Goal: Share content: Share content

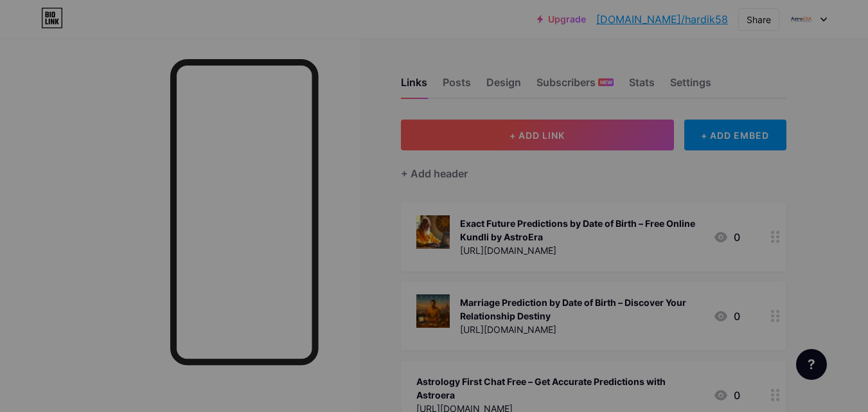
click at [626, 139] on button "+ ADD LINK" at bounding box center [537, 134] width 273 height 31
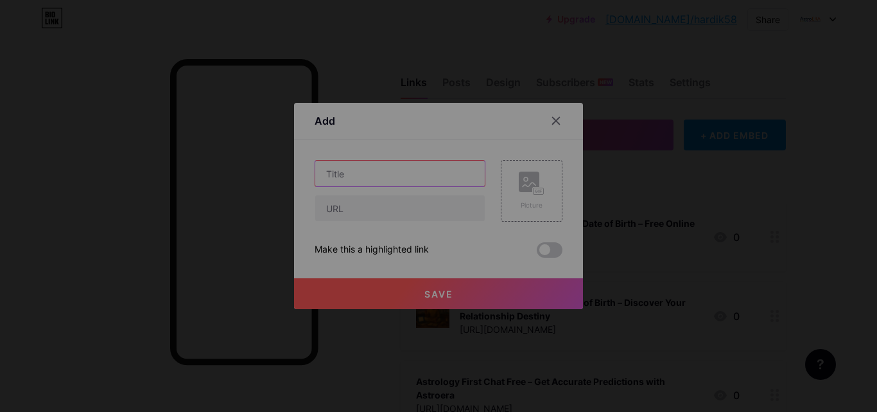
click at [382, 162] on input "text" at bounding box center [400, 174] width 170 height 26
click at [123, 117] on div at bounding box center [438, 206] width 877 height 412
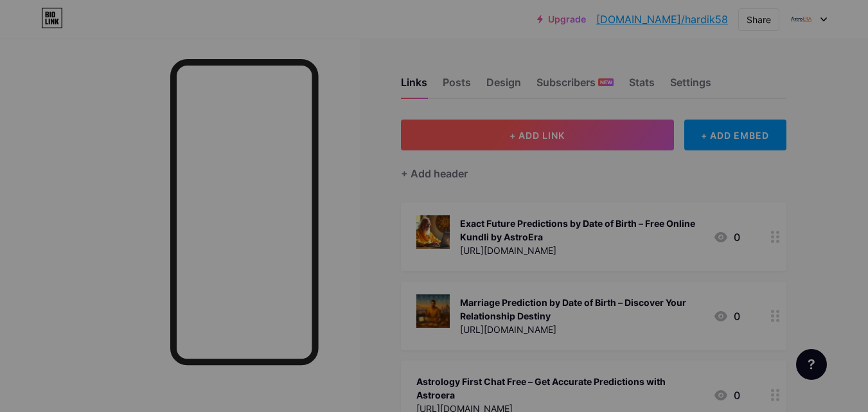
click at [601, 137] on button "+ ADD LINK" at bounding box center [537, 134] width 273 height 31
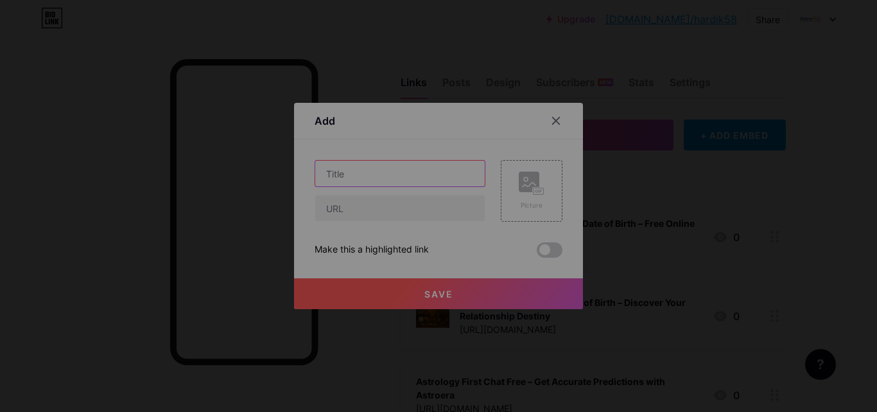
click at [386, 171] on input "text" at bounding box center [400, 174] width 170 height 26
paste input "Chat with Astrologer – Instant Guidance & Accurate Predictions"
type input "Chat with Astrologer – Instant Guidance & Accurate Predictions"
click at [380, 221] on div at bounding box center [400, 208] width 171 height 27
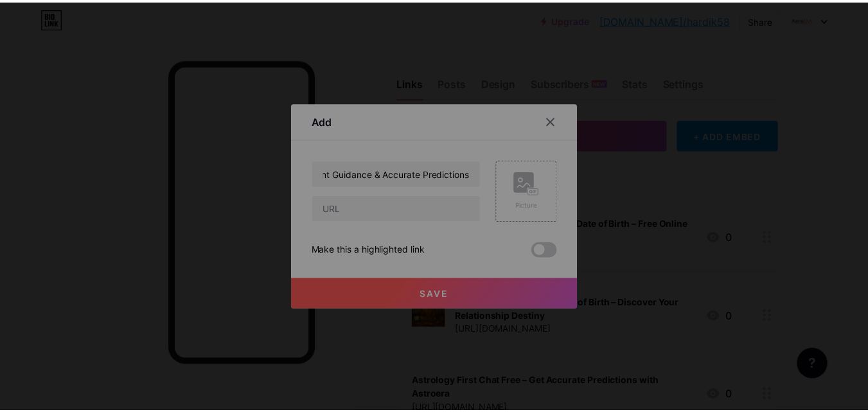
scroll to position [0, 0]
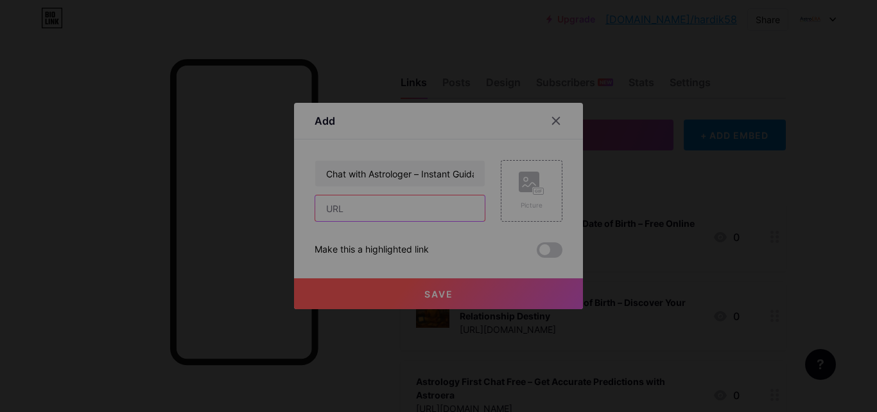
click at [380, 212] on input "text" at bounding box center [400, 208] width 170 height 26
type input "[URL][DOMAIN_NAME]"
click at [441, 285] on button "Save" at bounding box center [438, 293] width 289 height 31
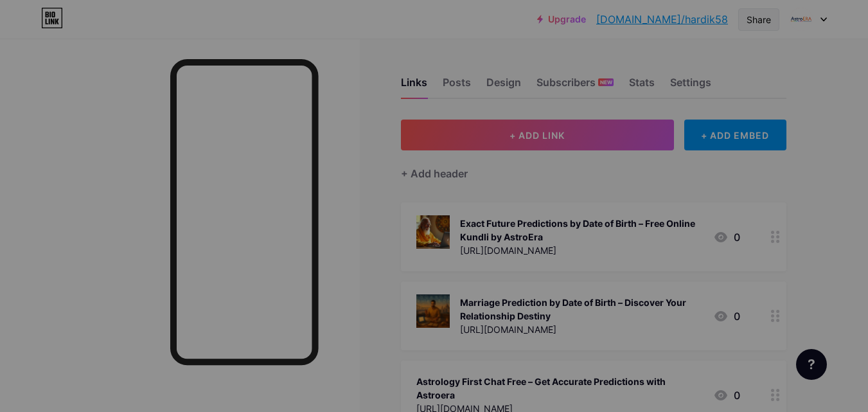
click at [746, 21] on div "Share" at bounding box center [758, 19] width 24 height 13
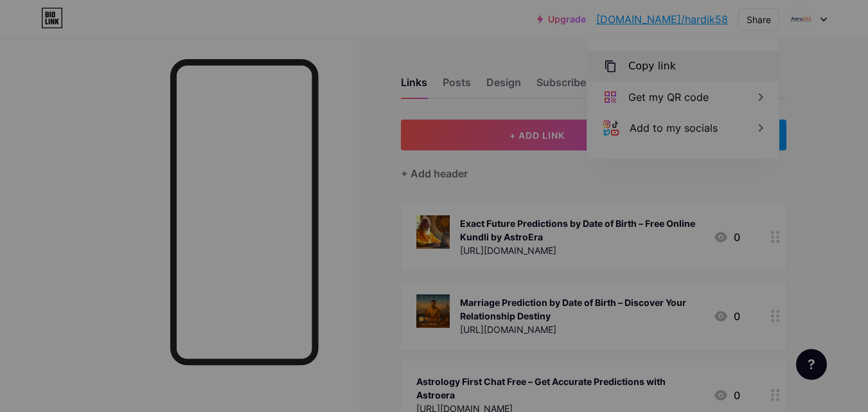
click at [665, 69] on div "Copy link" at bounding box center [652, 65] width 48 height 15
